Goal: Information Seeking & Learning: Learn about a topic

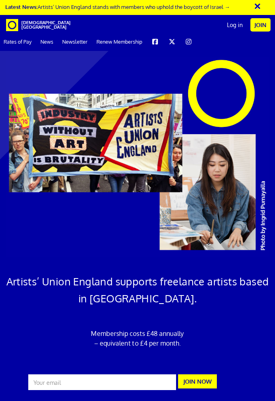
scroll to position [0, 113]
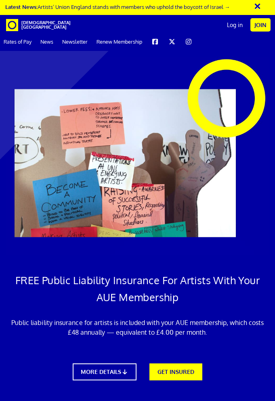
scroll to position [0, 7]
click at [96, 282] on h1 "FREE Public Liability Insurance For Artists With Your AUE Membership" at bounding box center [137, 289] width 263 height 34
click at [14, 28] on span at bounding box center [12, 25] width 12 height 8
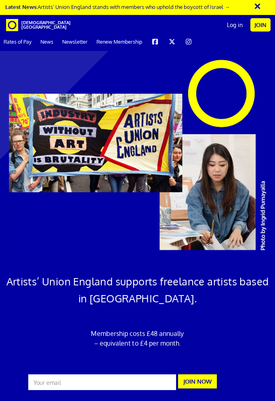
scroll to position [0, 7]
